Goal: Check status: Check status

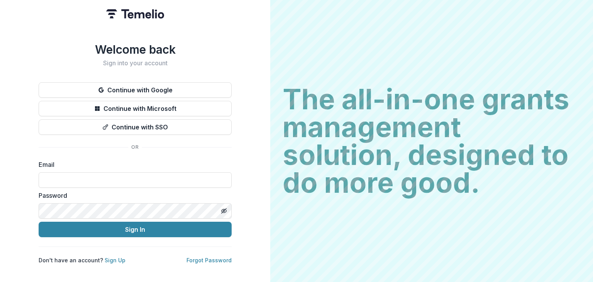
type input "**********"
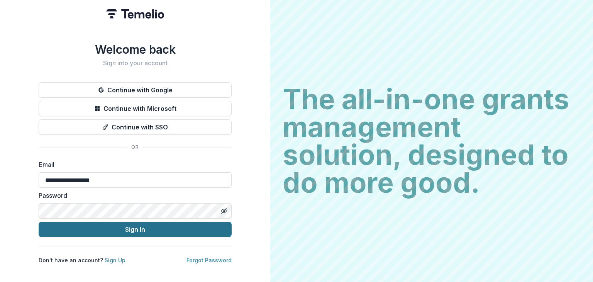
click at [188, 227] on button "Sign In" at bounding box center [135, 229] width 193 height 15
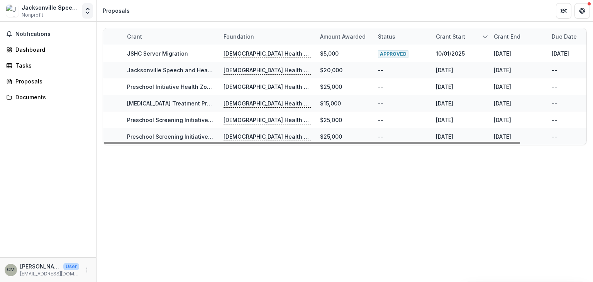
click at [90, 12] on icon "Open entity switcher" at bounding box center [88, 11] width 8 height 8
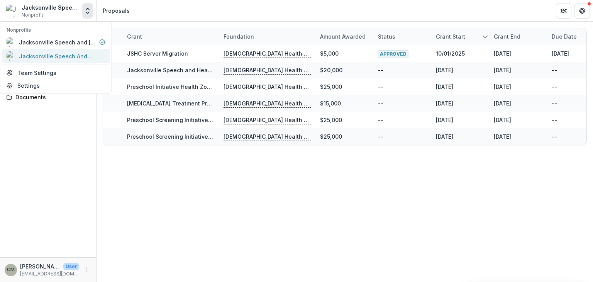
click at [68, 53] on div "Jacksonville Speech And Hearing Center Inc" at bounding box center [57, 56] width 77 height 8
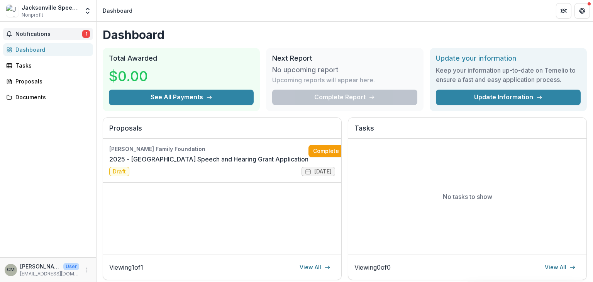
click at [33, 34] on span "Notifications" at bounding box center [48, 34] width 67 height 7
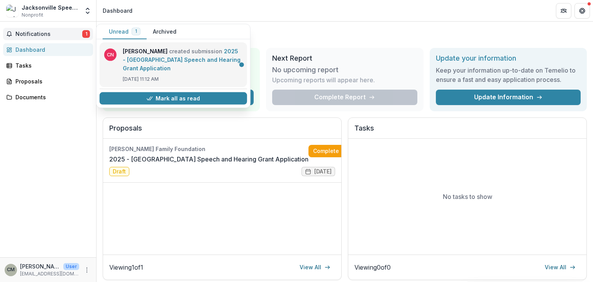
click at [163, 65] on link "2025 - Jacksonville Speech and Hearing Grant Application" at bounding box center [182, 60] width 118 height 24
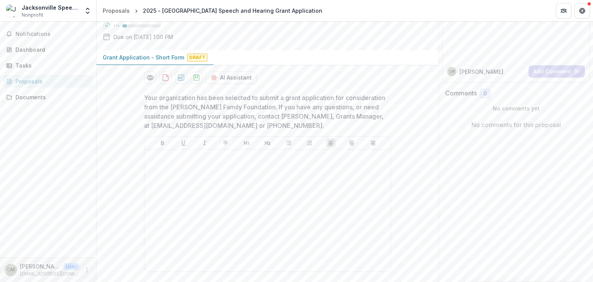
scroll to position [77, 0]
